Goal: Task Accomplishment & Management: Manage account settings

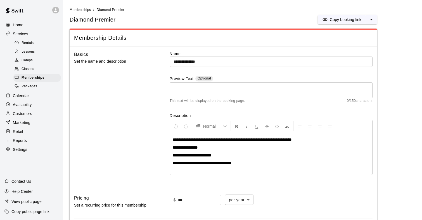
click at [20, 154] on div "Home Services Rentals Lessons Camps Classes Memberships Packages Calendar Avail…" at bounding box center [31, 110] width 63 height 220
click at [21, 151] on p "Settings" at bounding box center [20, 149] width 15 height 6
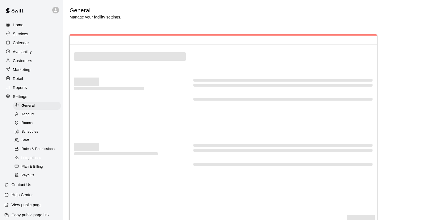
select select "**"
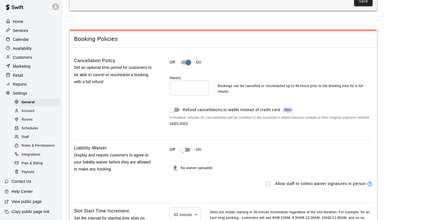
scroll to position [492, 0]
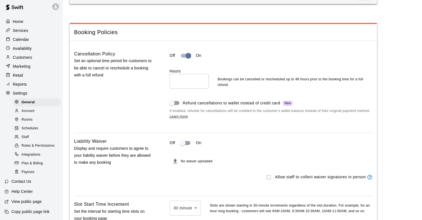
click at [196, 163] on span "No waiver uploaded" at bounding box center [197, 161] width 32 height 4
click at [178, 164] on icon "File must be a PDF with max upload size of 2MB" at bounding box center [175, 161] width 7 height 7
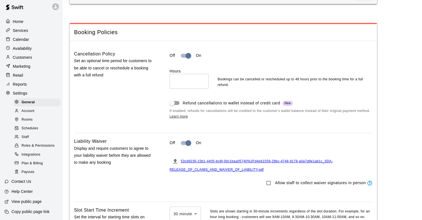
click at [149, 177] on div "Liability Waiver Display and require customers to agree to your liability waive…" at bounding box center [113, 168] width 78 height 60
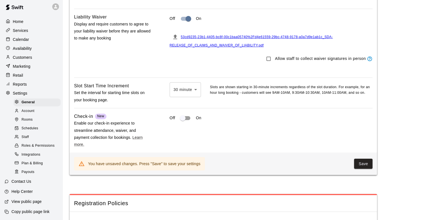
scroll to position [608, 0]
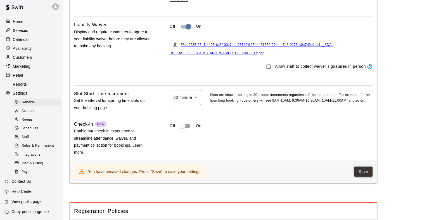
click at [355, 173] on button "Save" at bounding box center [363, 171] width 18 height 10
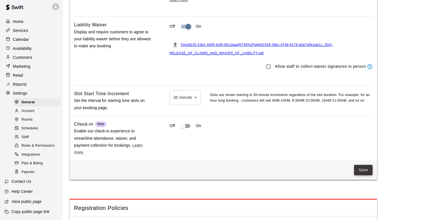
click at [366, 174] on button "Save" at bounding box center [363, 170] width 18 height 10
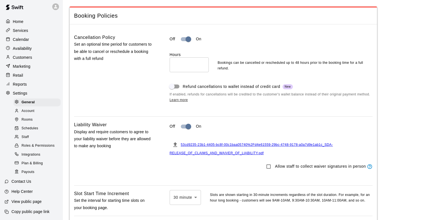
scroll to position [508, 0]
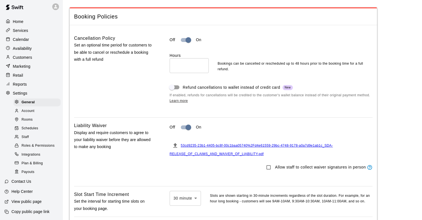
click at [214, 149] on span "53cd9235-23b1-4405-bc8f-00c1baa05740%2Fd4e61559-29bc-4748-9178-a0a7d9e1ab1c_SDA…" at bounding box center [251, 149] width 163 height 12
click at [149, 126] on div "Liability Waiver Display and require customers to agree to your liability waive…" at bounding box center [113, 152] width 78 height 60
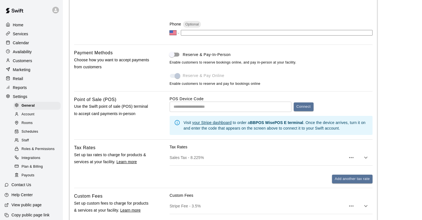
scroll to position [243, 0]
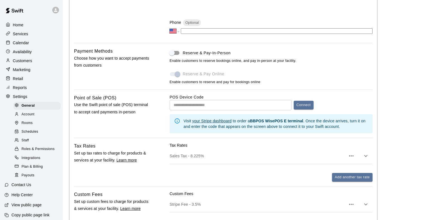
click at [201, 123] on u "your Stripe dashboard" at bounding box center [211, 121] width 39 height 4
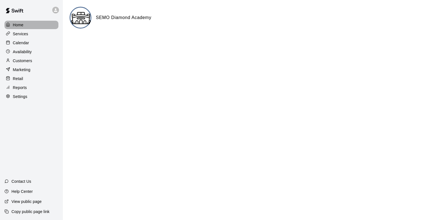
click at [22, 23] on p "Home" at bounding box center [18, 25] width 11 height 6
click at [21, 98] on p "Settings" at bounding box center [20, 97] width 15 height 6
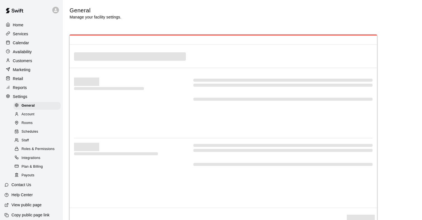
select select "**"
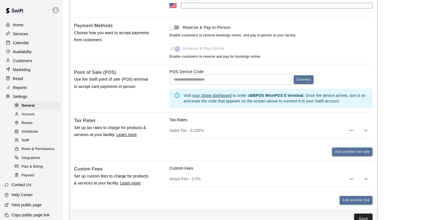
scroll to position [236, 0]
